Goal: Task Accomplishment & Management: Use online tool/utility

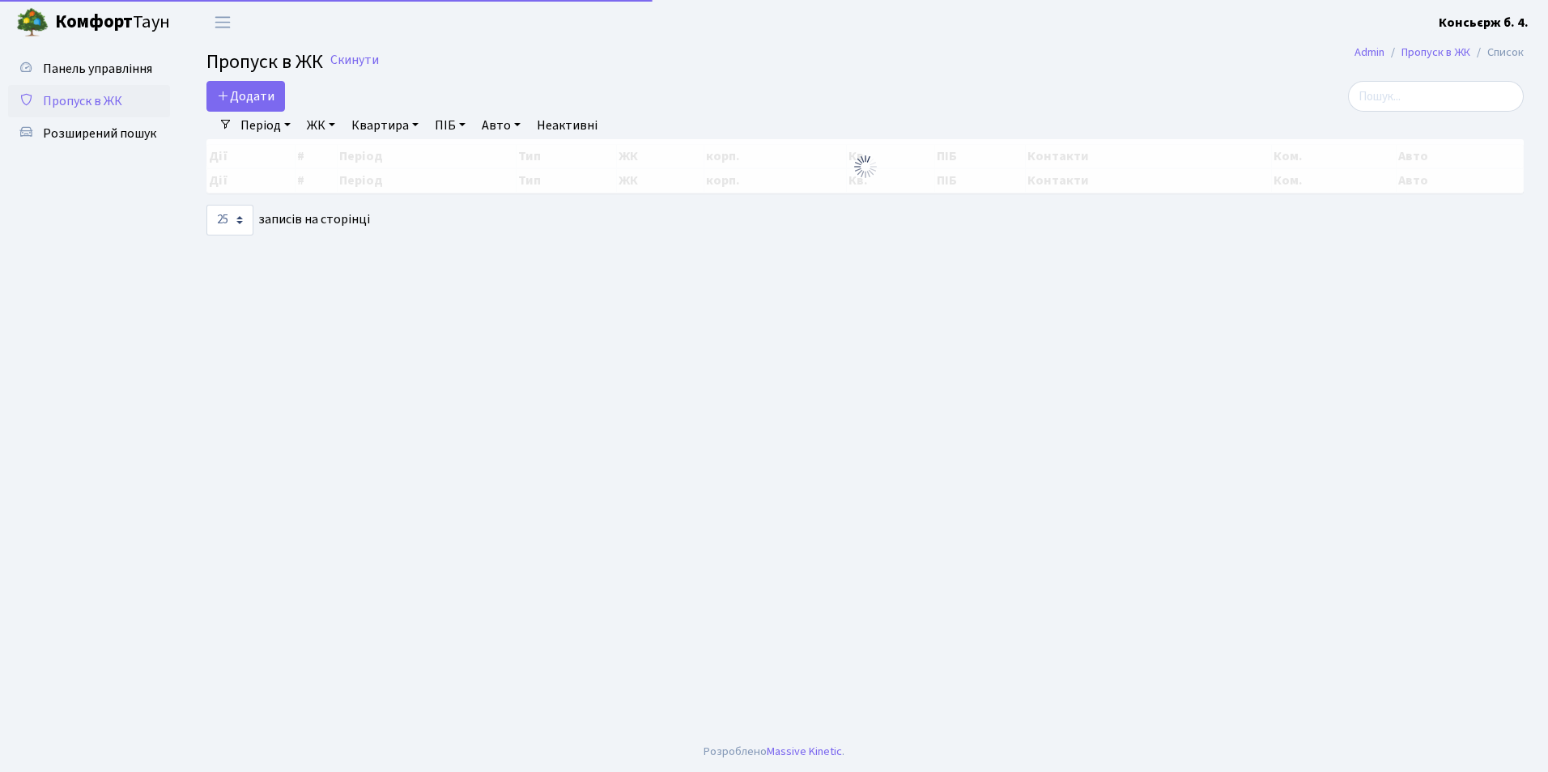
select select "25"
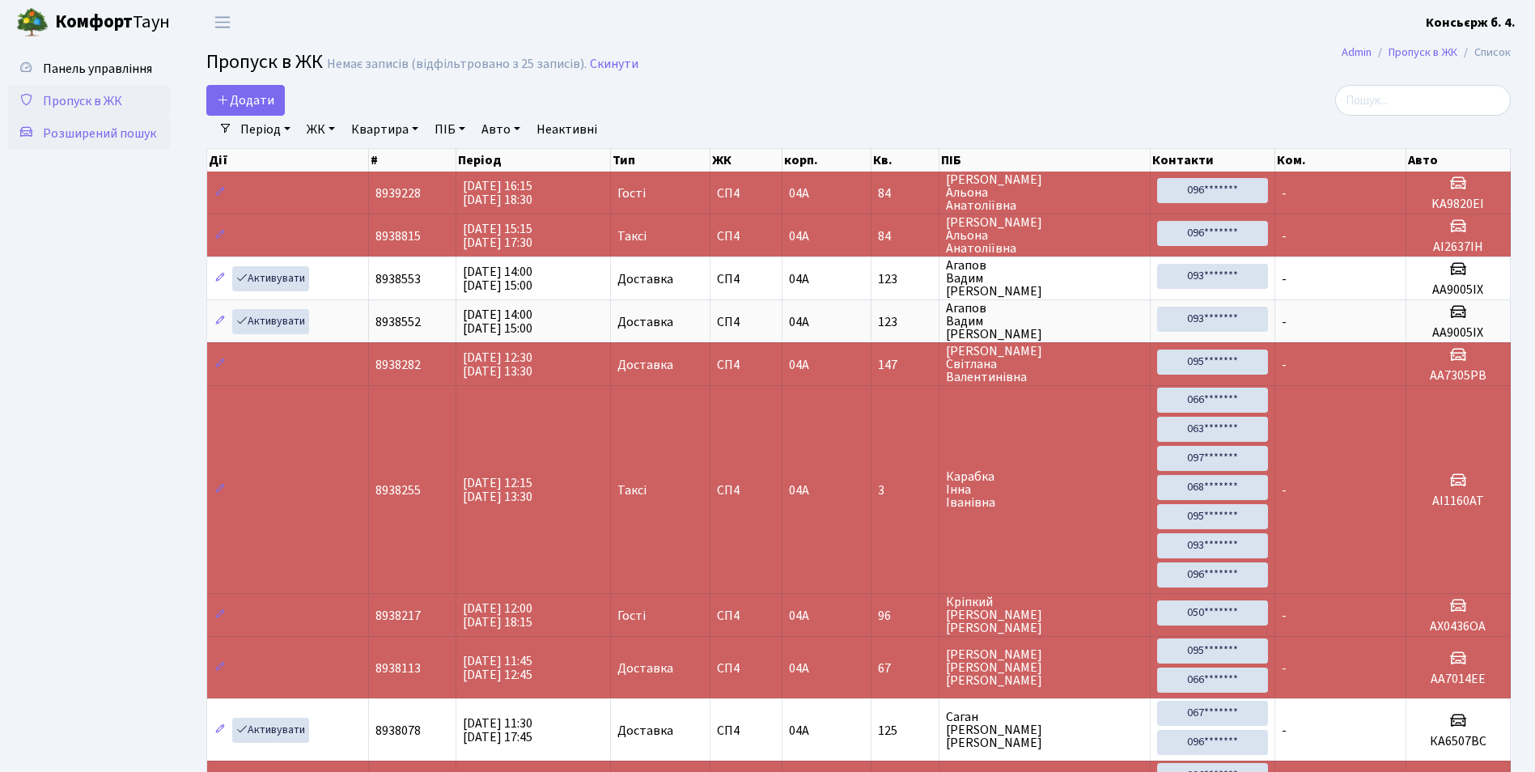
click at [116, 138] on span "Розширений пошук" at bounding box center [99, 134] width 113 height 18
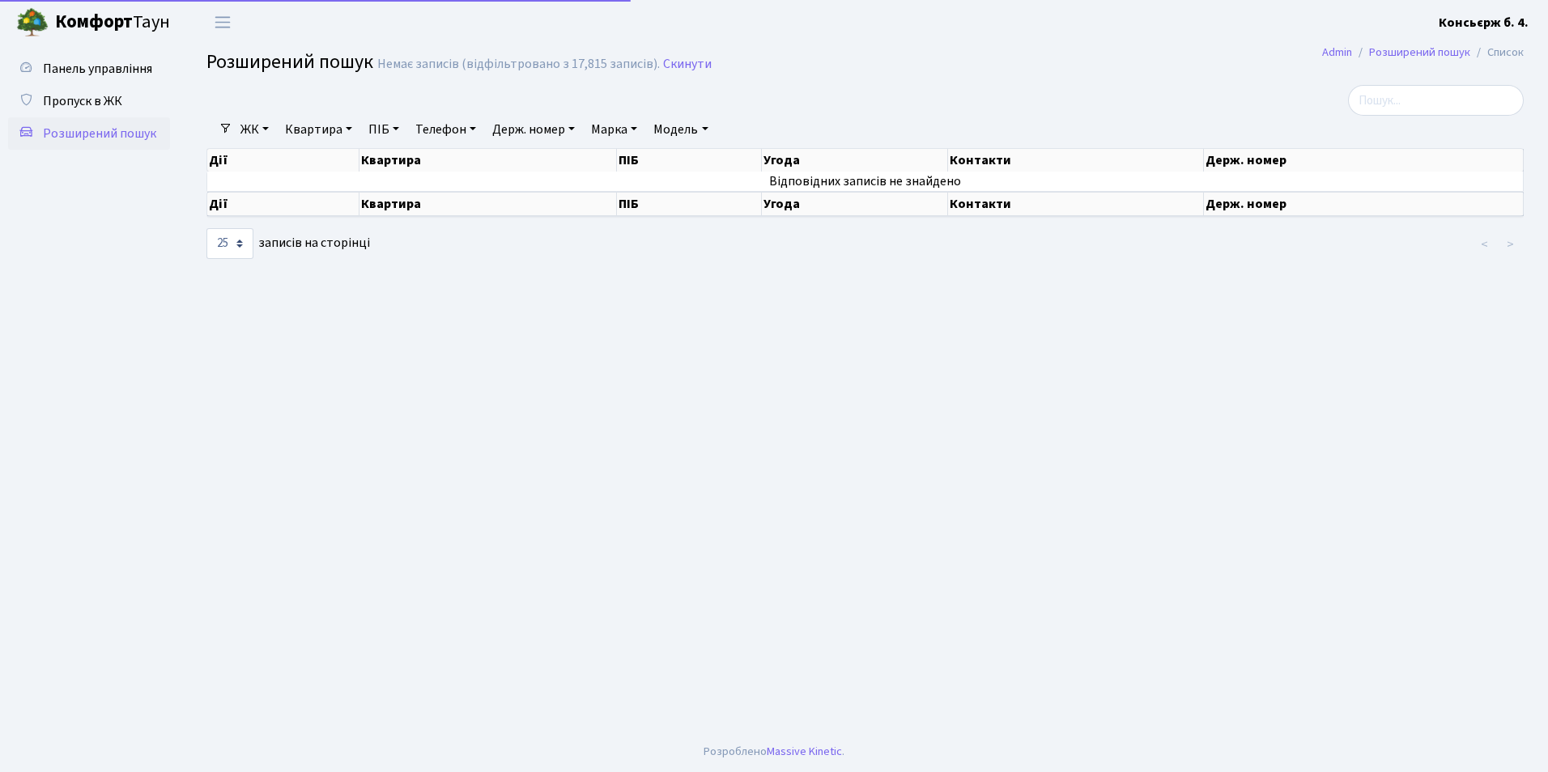
select select "25"
click at [266, 125] on link "ЖК" at bounding box center [254, 130] width 41 height 28
click at [299, 194] on link "СП4, [STREET_ADDRESS]" at bounding box center [320, 203] width 170 height 25
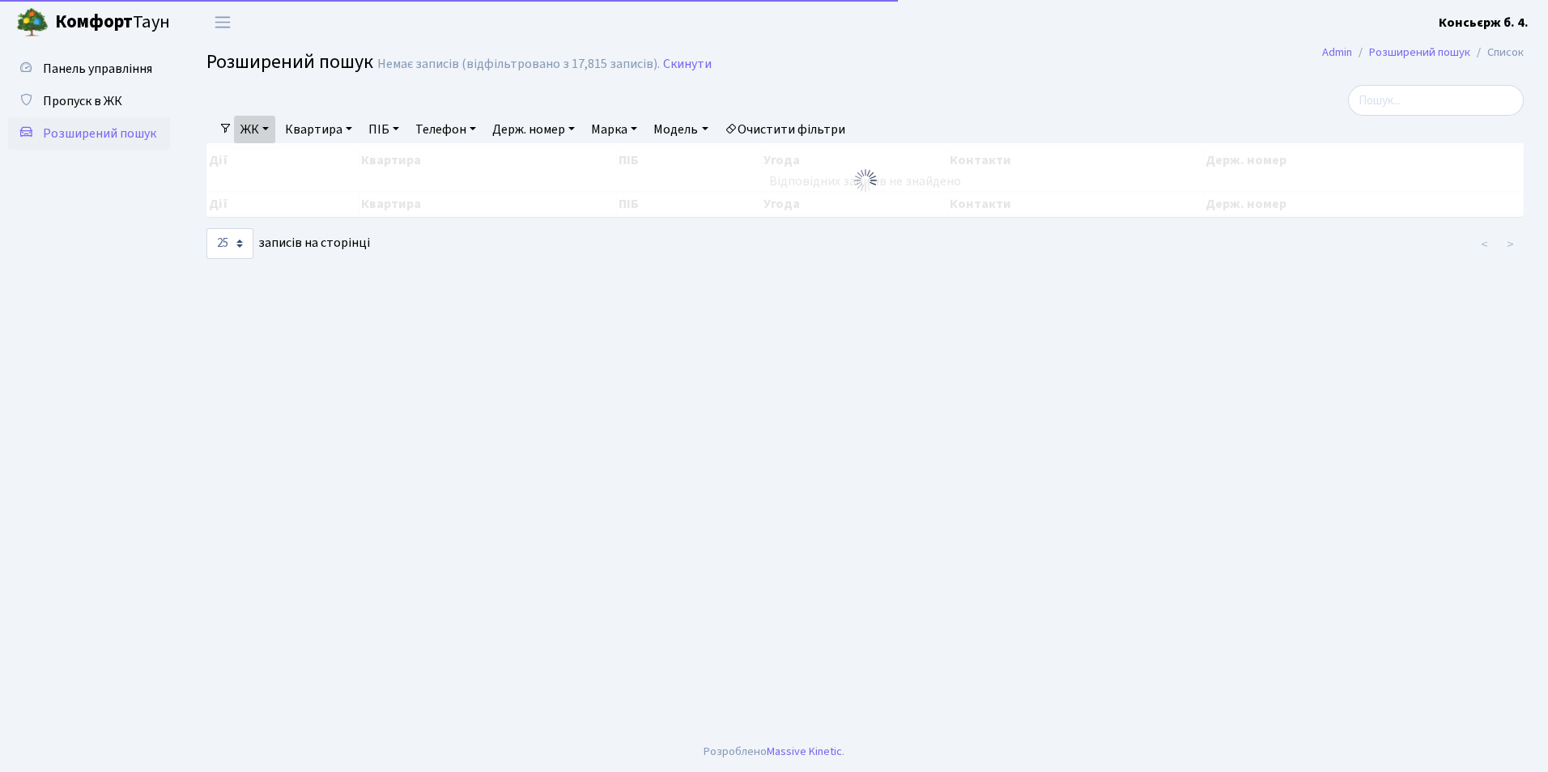
click at [321, 127] on link "Квартира" at bounding box center [318, 130] width 80 height 28
type input "84"
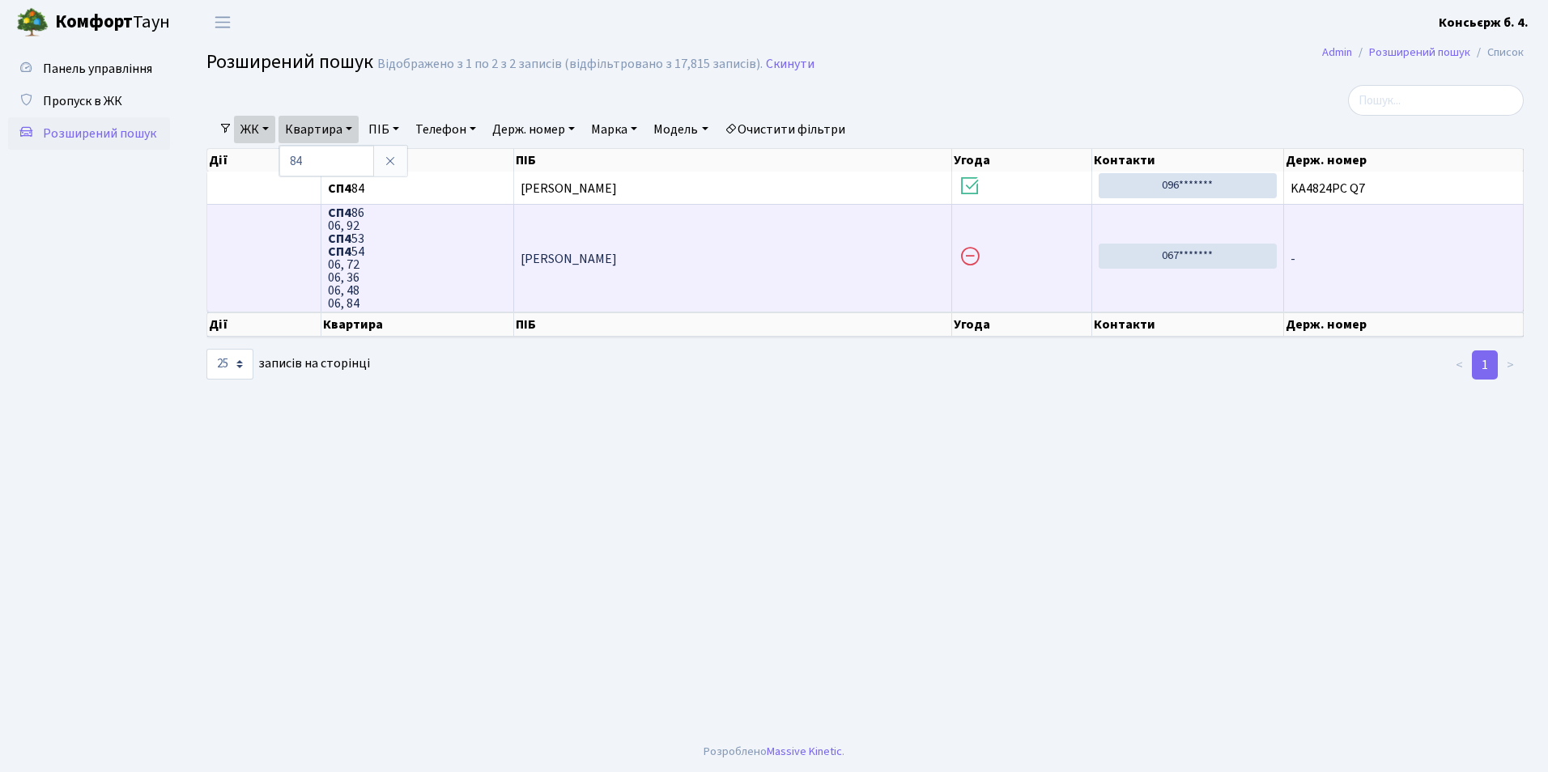
scroll to position [2, 0]
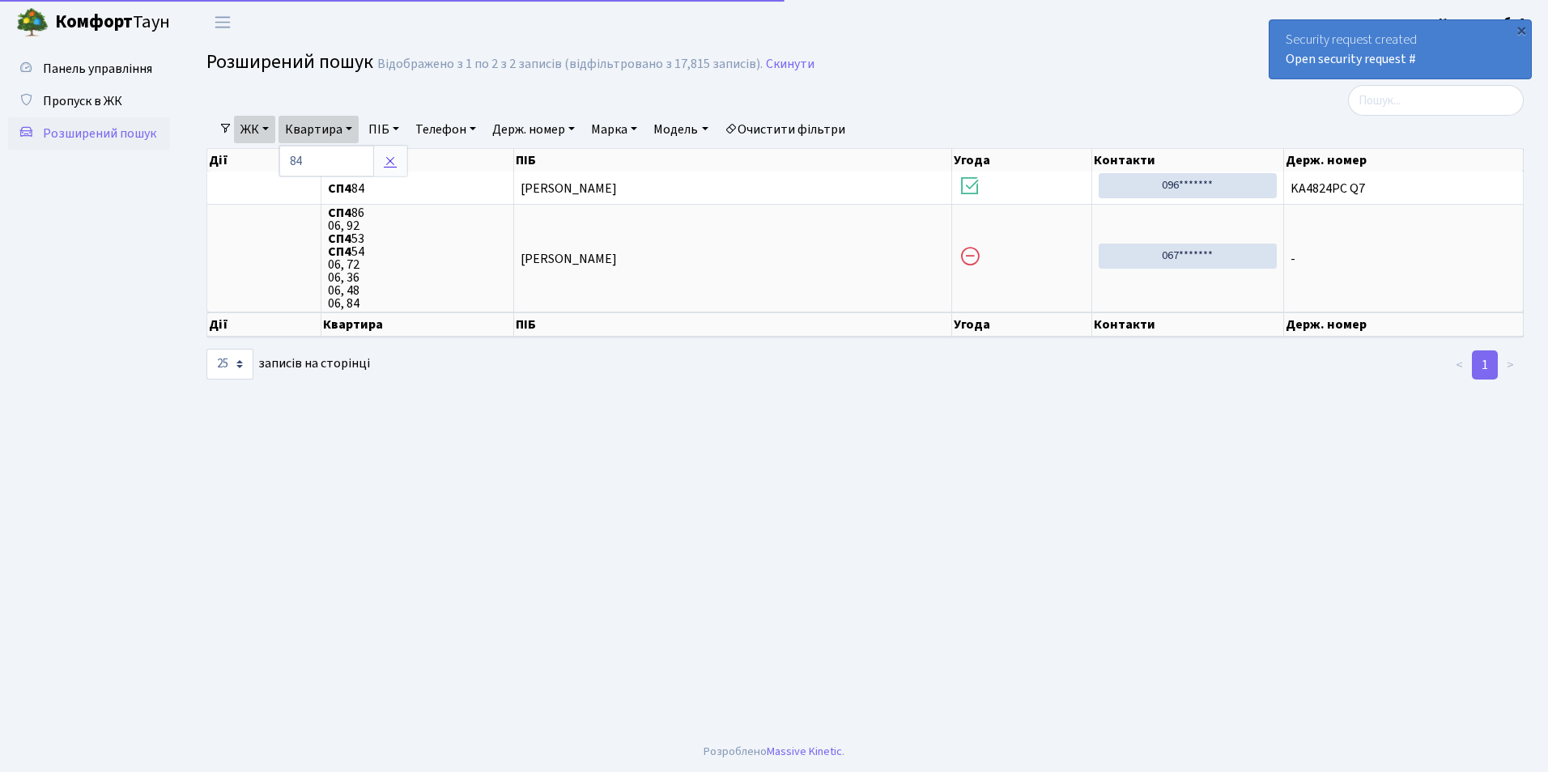
click at [396, 162] on icon at bounding box center [390, 161] width 13 height 13
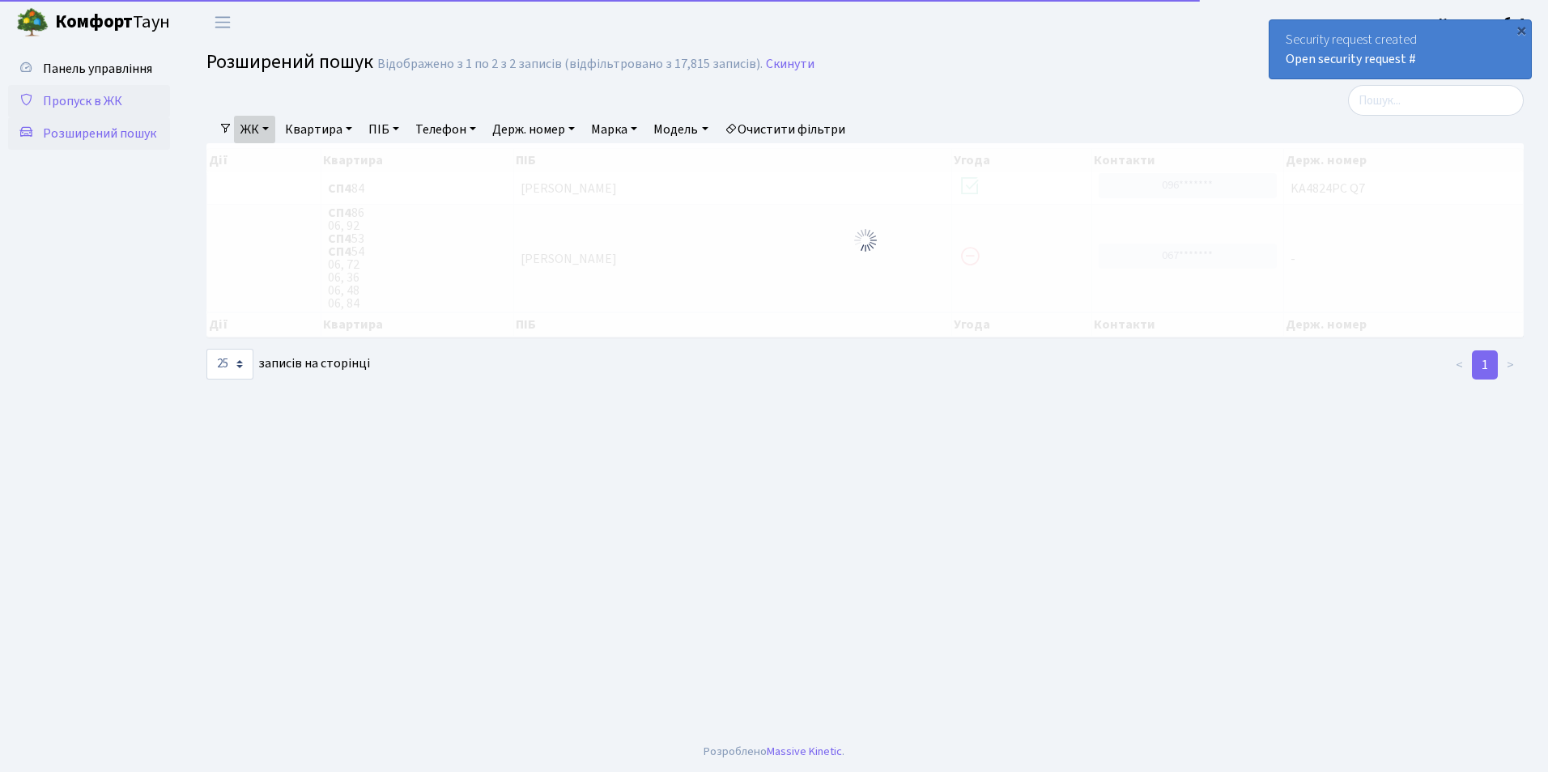
click at [36, 107] on link "Пропуск в ЖК" at bounding box center [89, 101] width 162 height 32
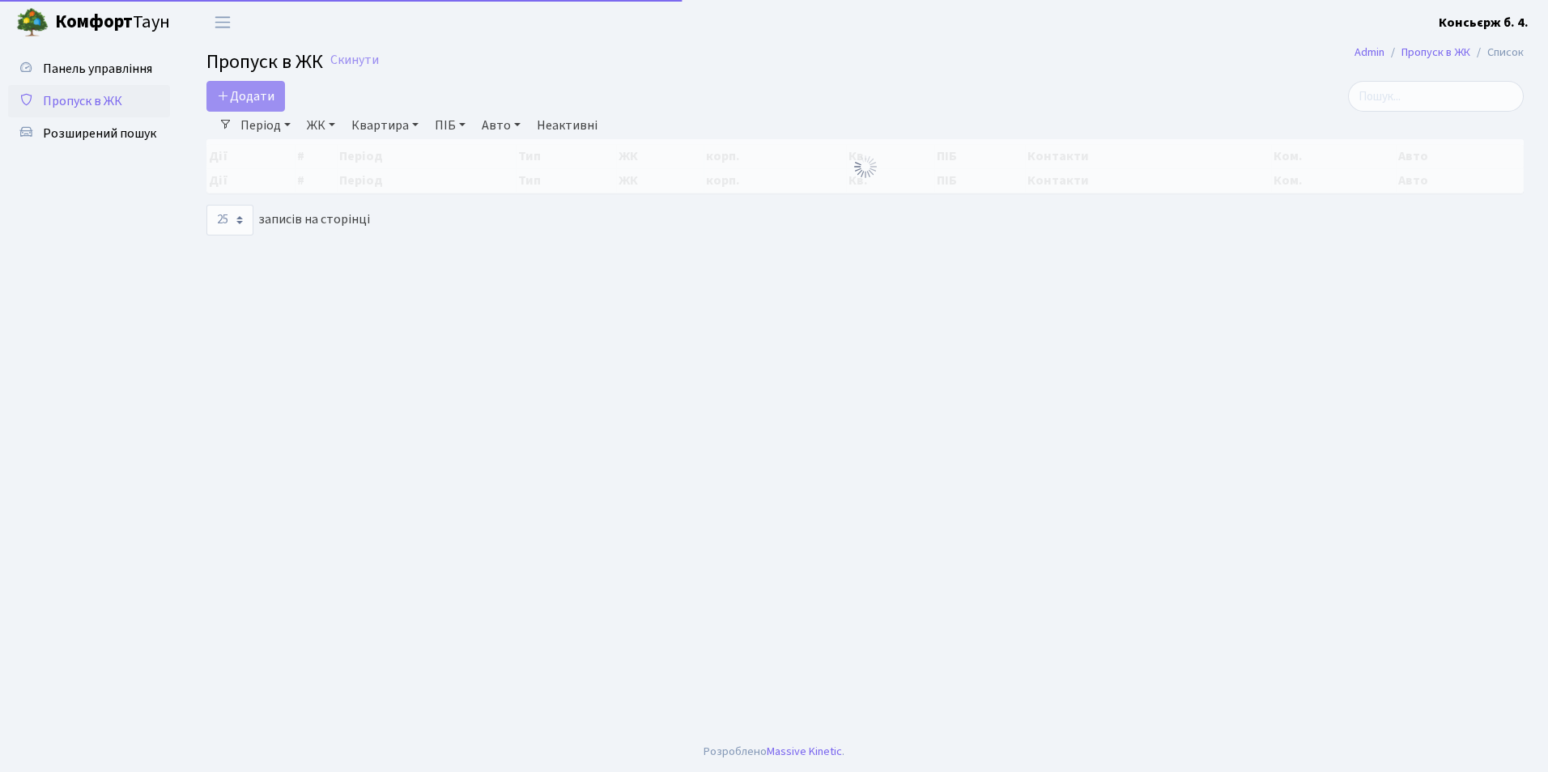
select select "25"
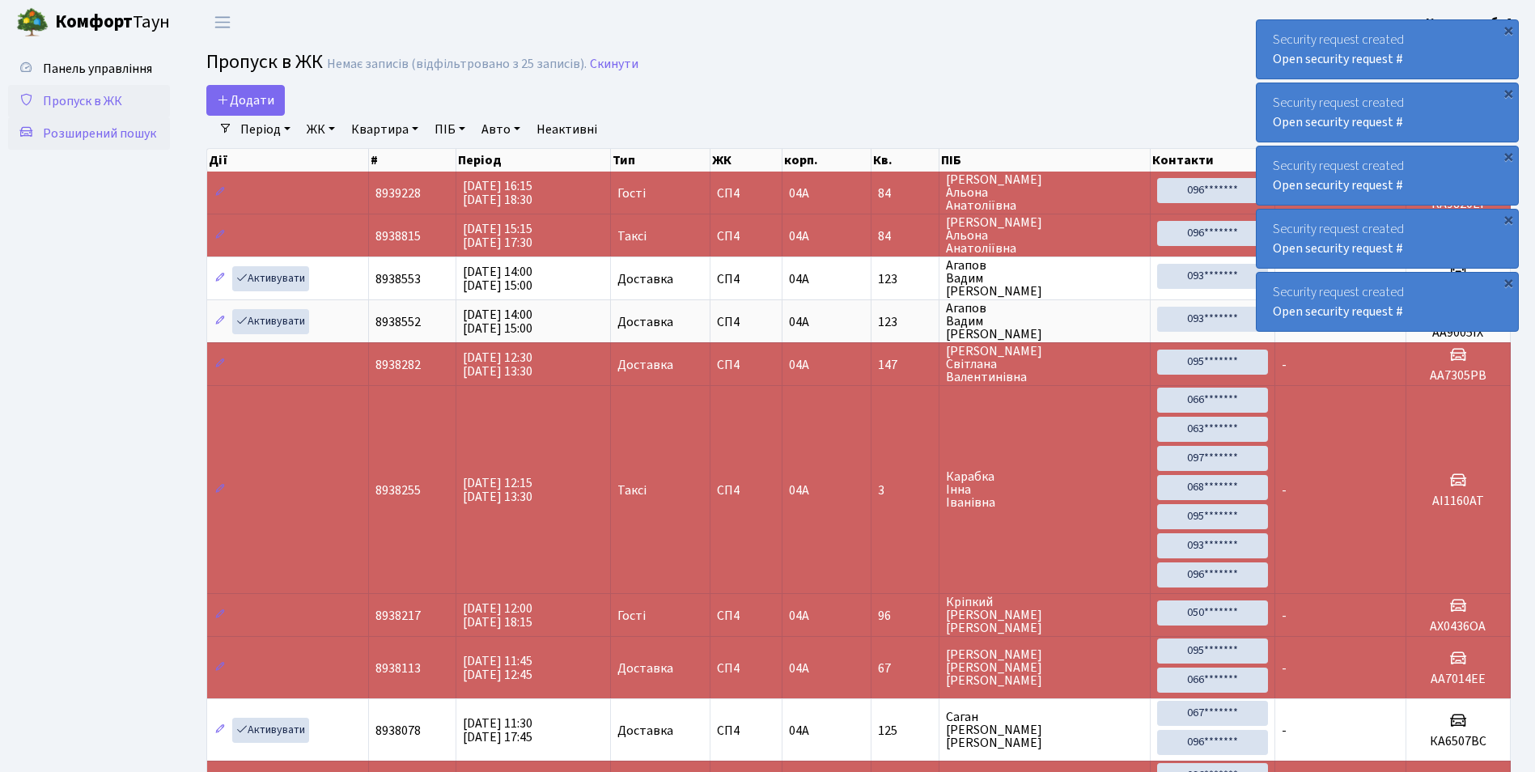
click at [157, 146] on link "Розширений пошук" at bounding box center [89, 133] width 162 height 32
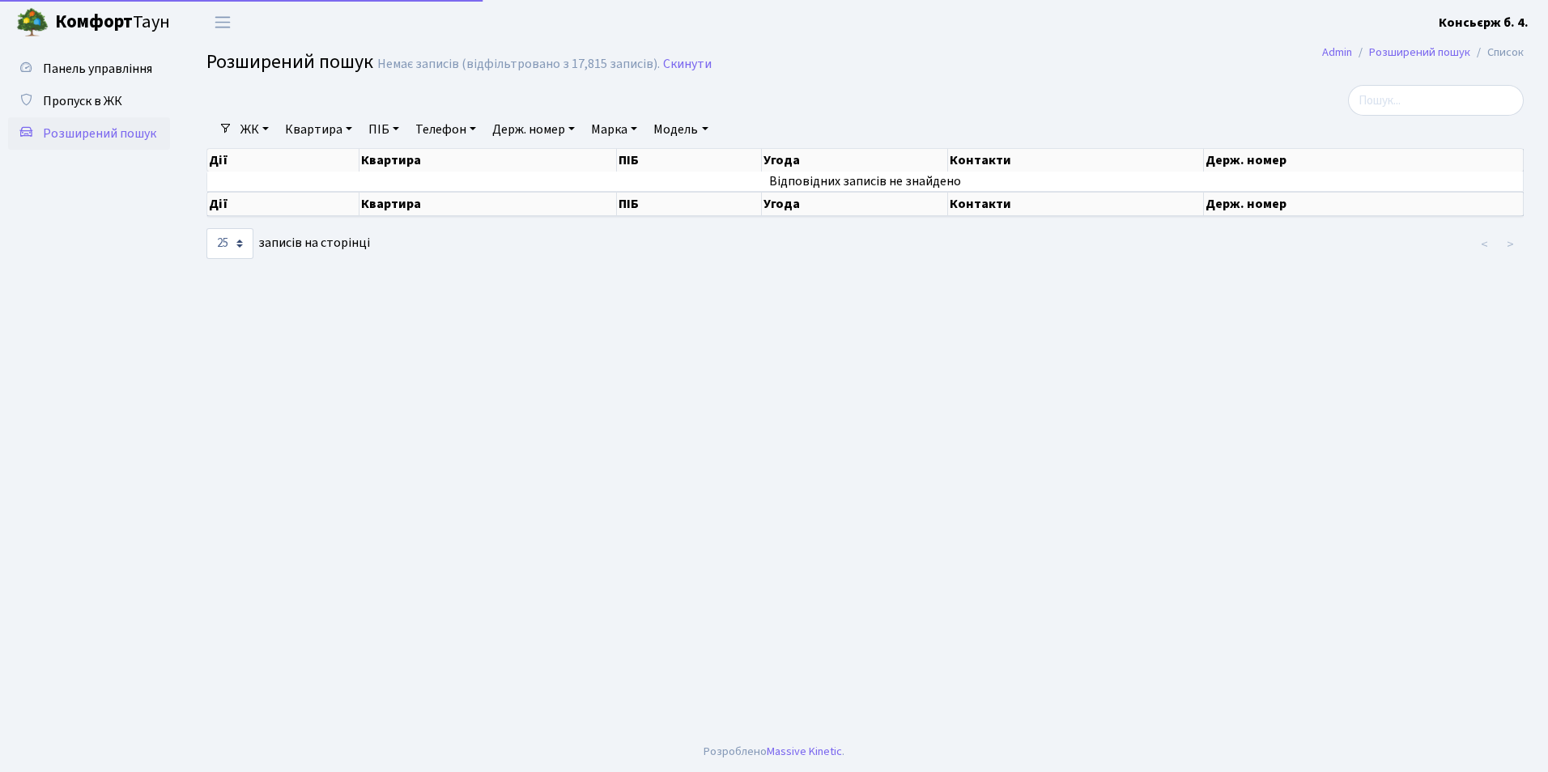
select select "25"
click at [97, 102] on span "Пропуск в ЖК" at bounding box center [82, 101] width 79 height 18
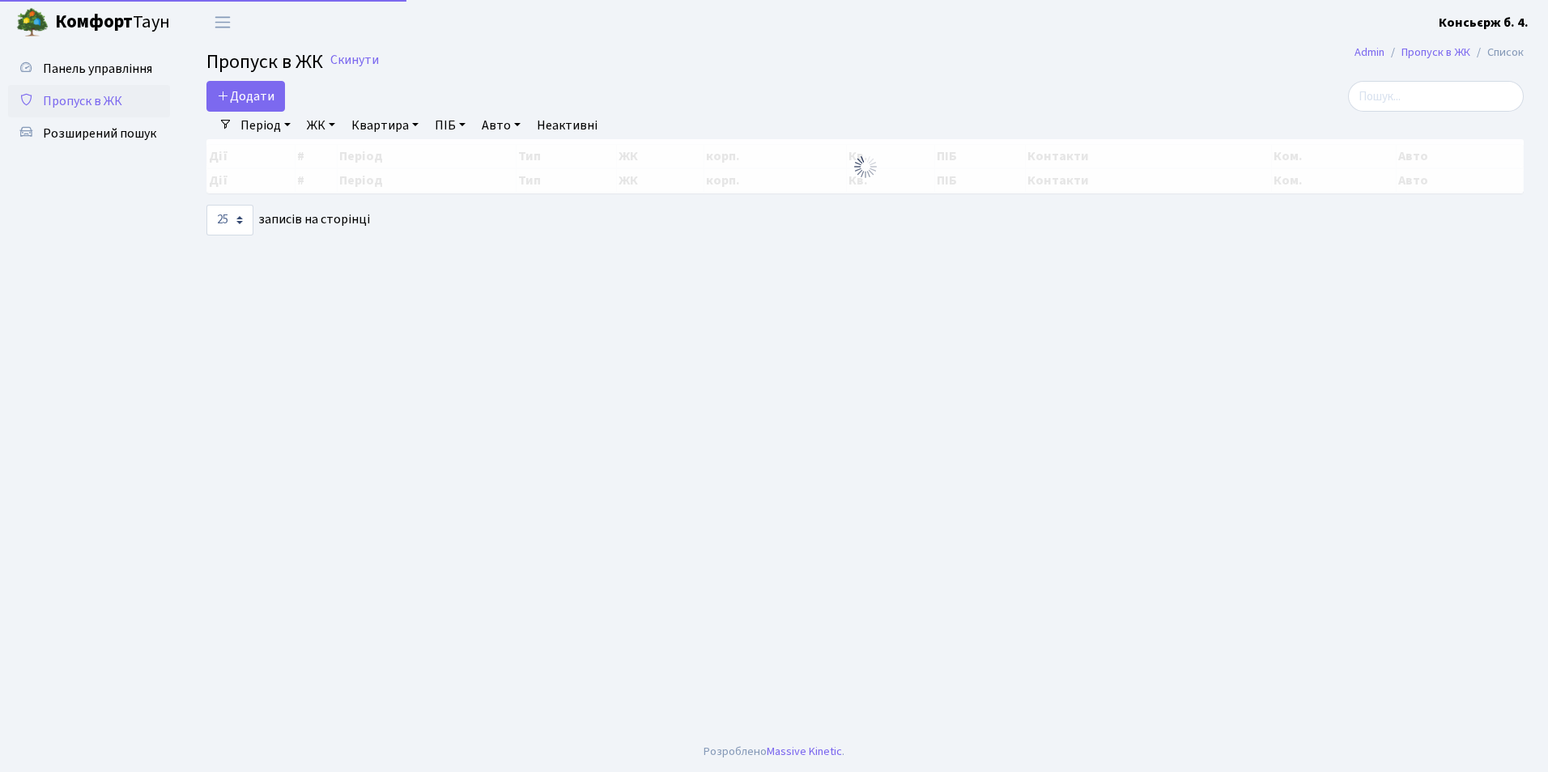
select select "25"
